Goal: Transaction & Acquisition: Purchase product/service

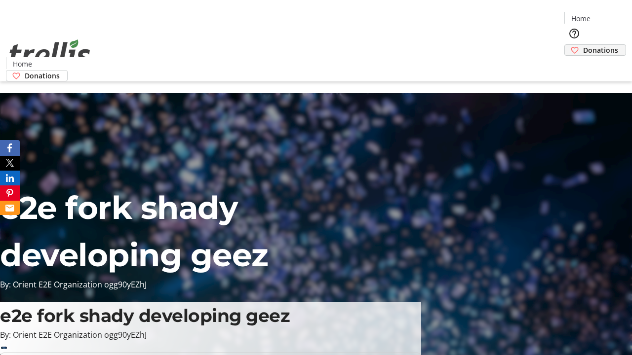
click at [583, 45] on span "Donations" at bounding box center [600, 50] width 35 height 10
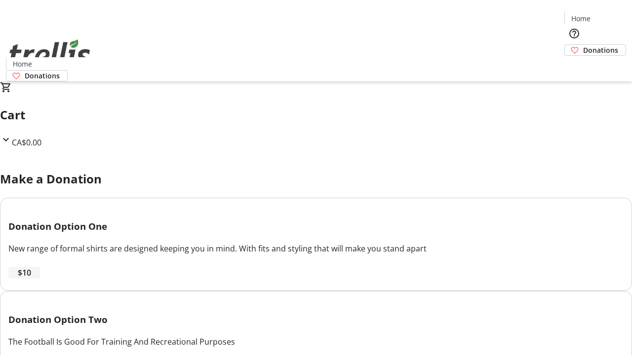
click at [31, 279] on span "$10" at bounding box center [24, 273] width 13 height 12
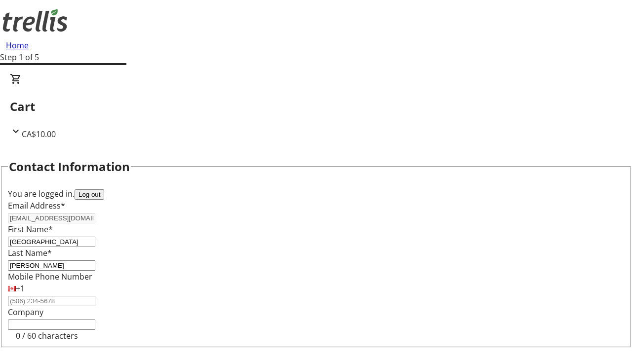
select select "CA"
type input "[STREET_ADDRESS][PERSON_NAME]"
type input "Kelowna"
select select "BC"
type input "Kelowna"
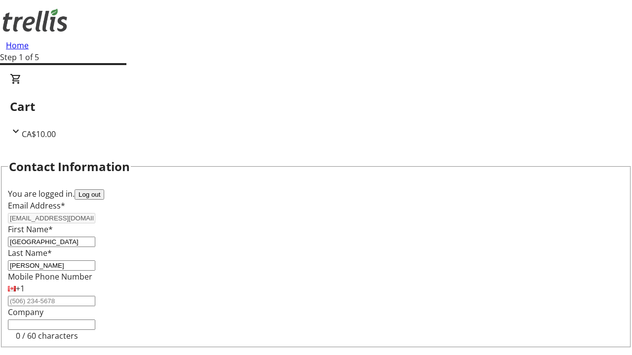
type input "V1Y 0C2"
